Goal: Task Accomplishment & Management: Manage account settings

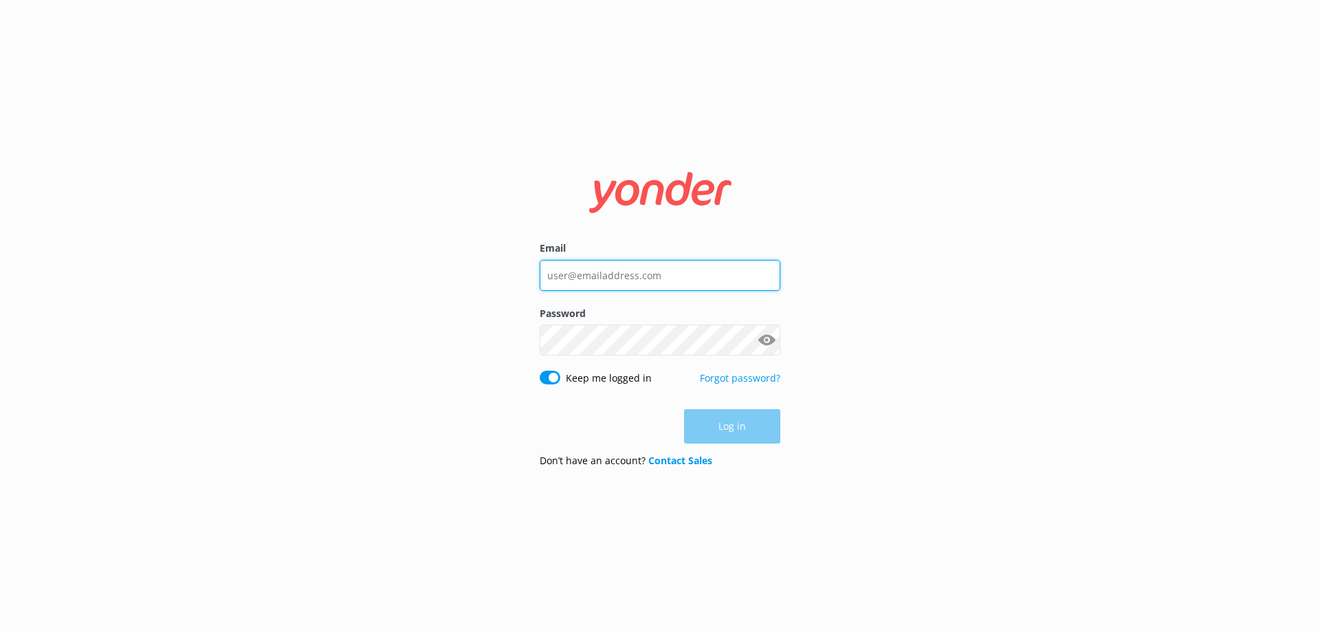
click at [593, 269] on input "Email" at bounding box center [660, 275] width 241 height 31
type input "Enquiries@skydive.com.au"
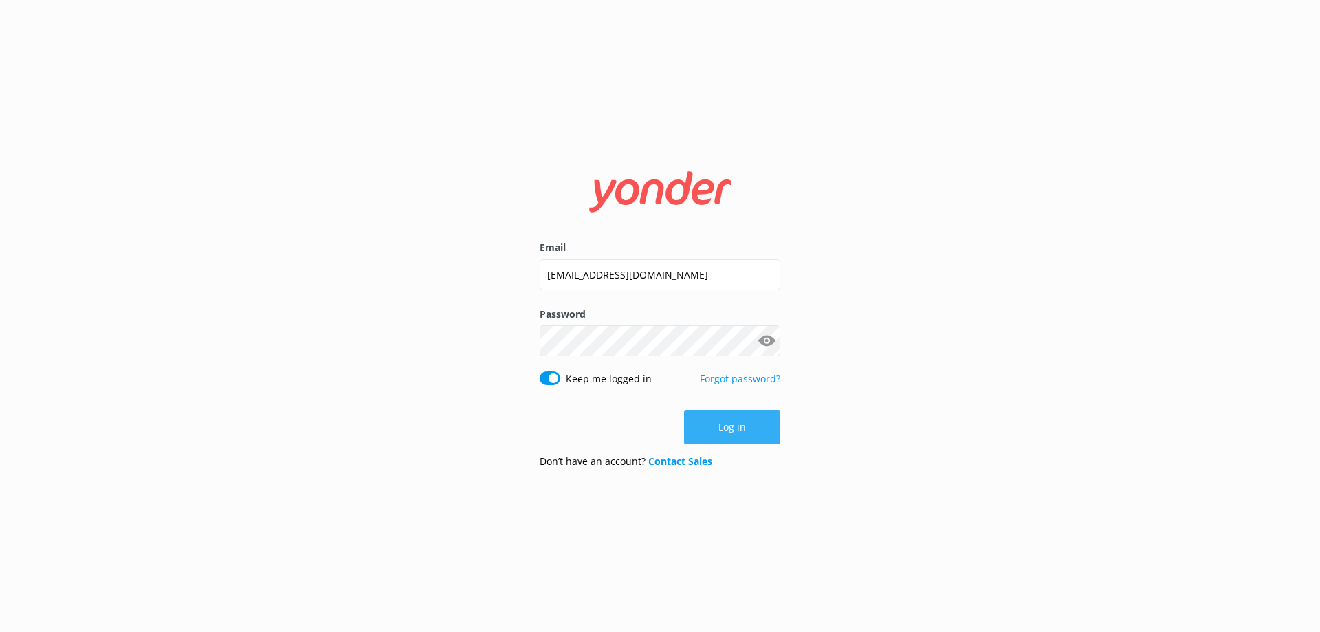
click at [742, 425] on button "Log in" at bounding box center [732, 427] width 96 height 34
